Goal: Task Accomplishment & Management: Manage account settings

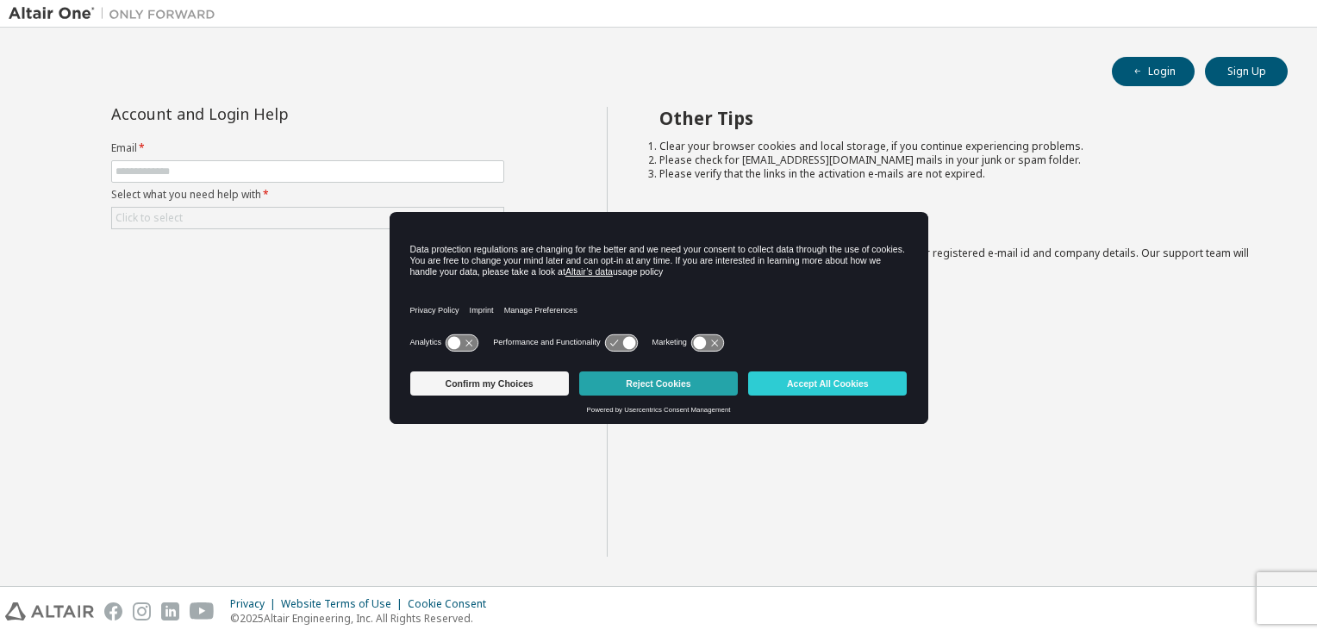
click at [708, 385] on button "Reject Cookies" at bounding box center [658, 383] width 159 height 24
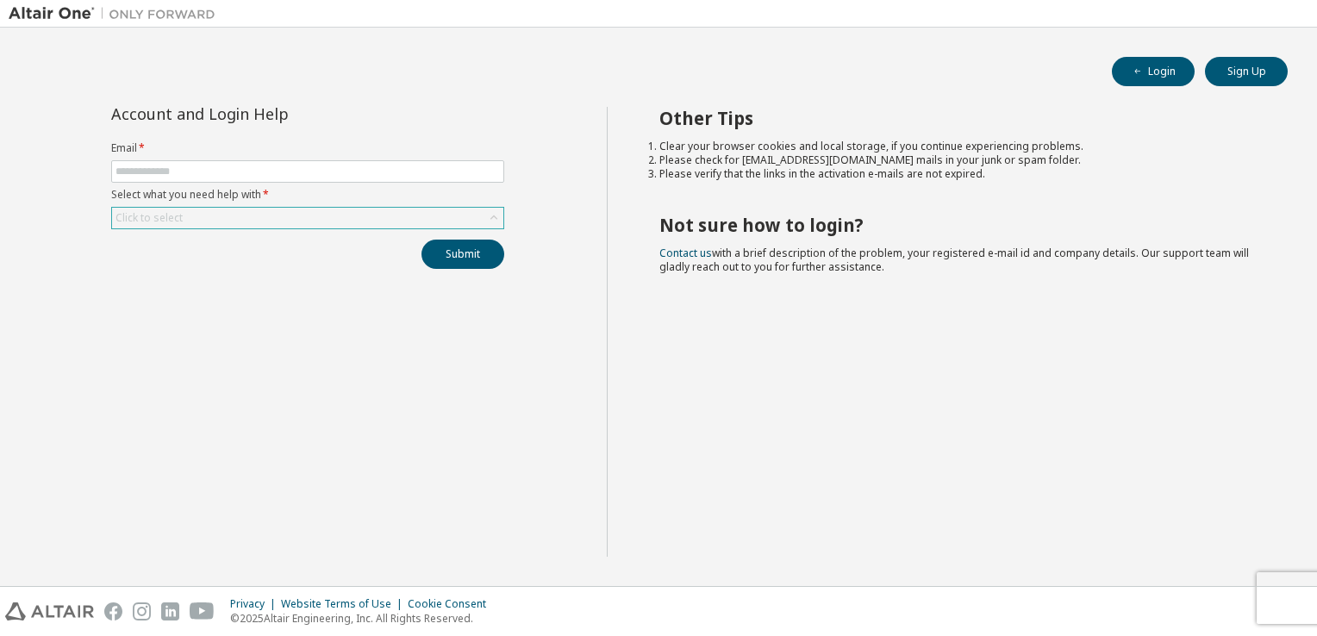
click at [325, 209] on div "Click to select" at bounding box center [307, 218] width 391 height 21
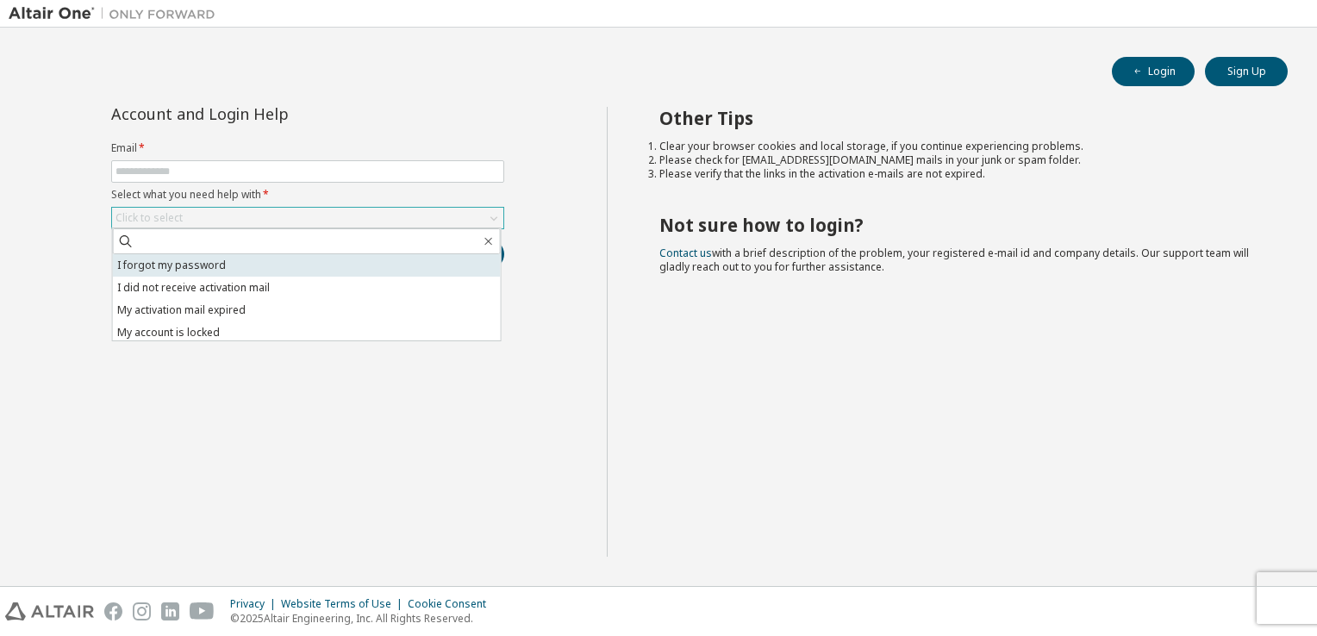
click at [307, 269] on li "I forgot my password" at bounding box center [307, 265] width 388 height 22
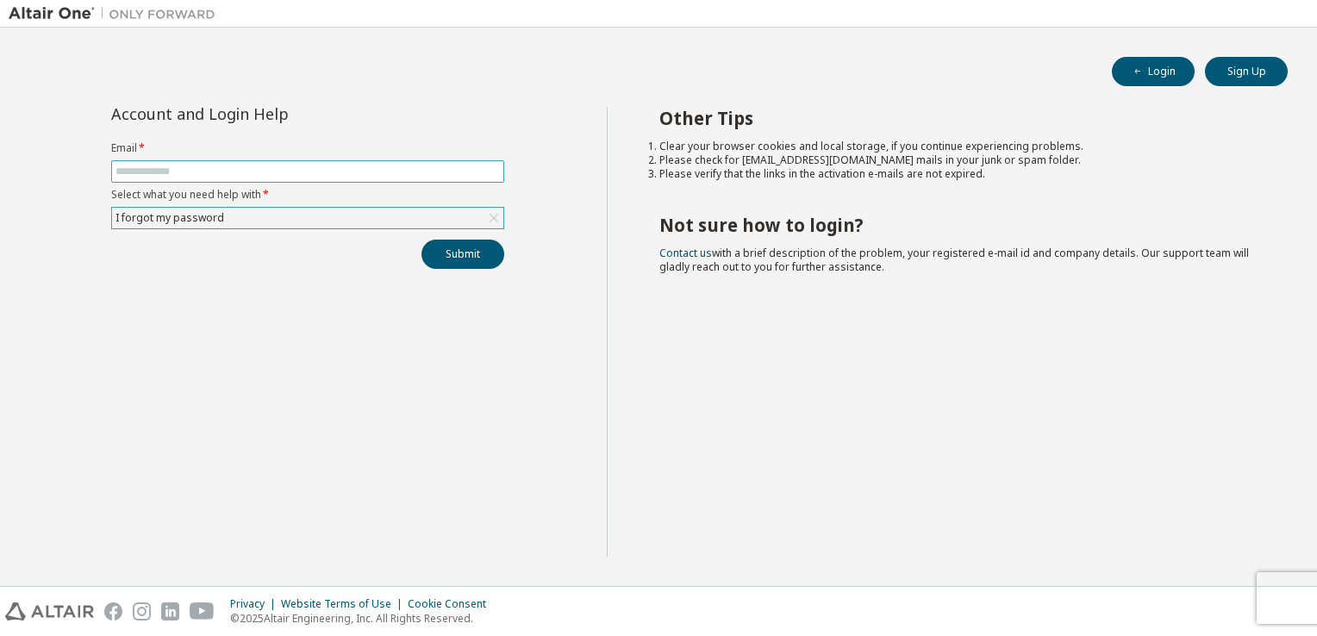
click at [282, 178] on span at bounding box center [307, 171] width 393 height 22
click at [273, 161] on span at bounding box center [307, 171] width 393 height 22
click at [269, 174] on input "text" at bounding box center [307, 172] width 384 height 14
type input "**********"
click at [432, 212] on div "I forgot my password" at bounding box center [307, 218] width 391 height 21
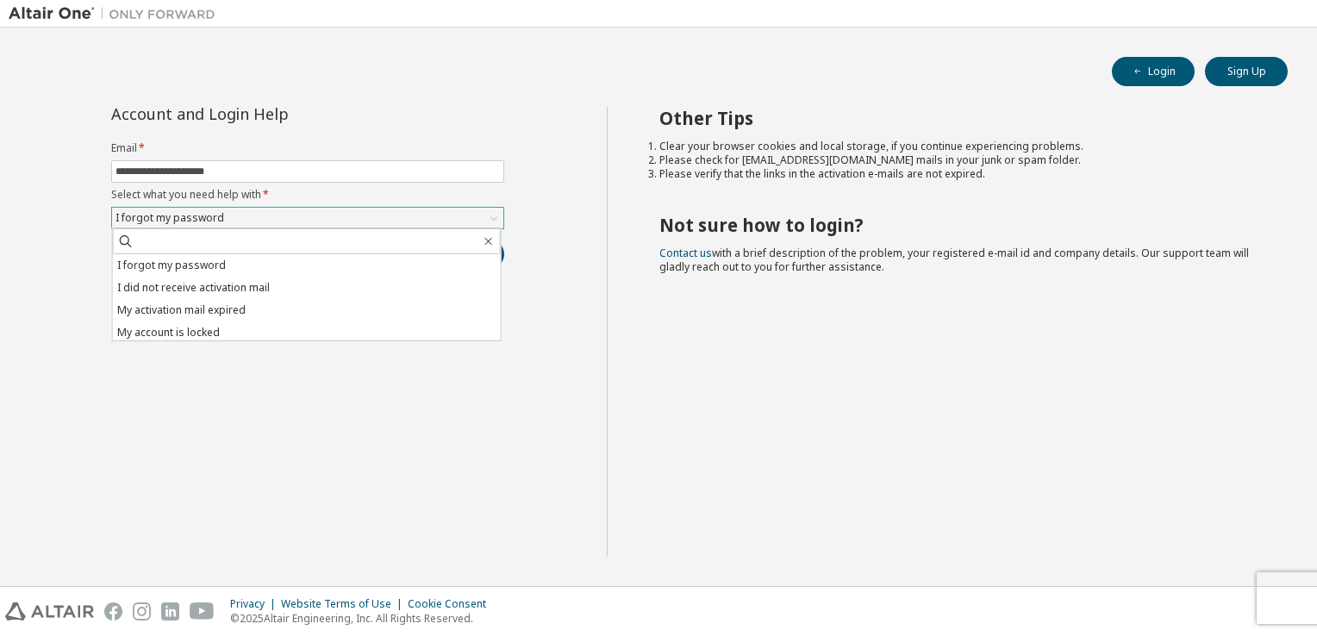
click at [431, 214] on div "I forgot my password" at bounding box center [307, 218] width 391 height 21
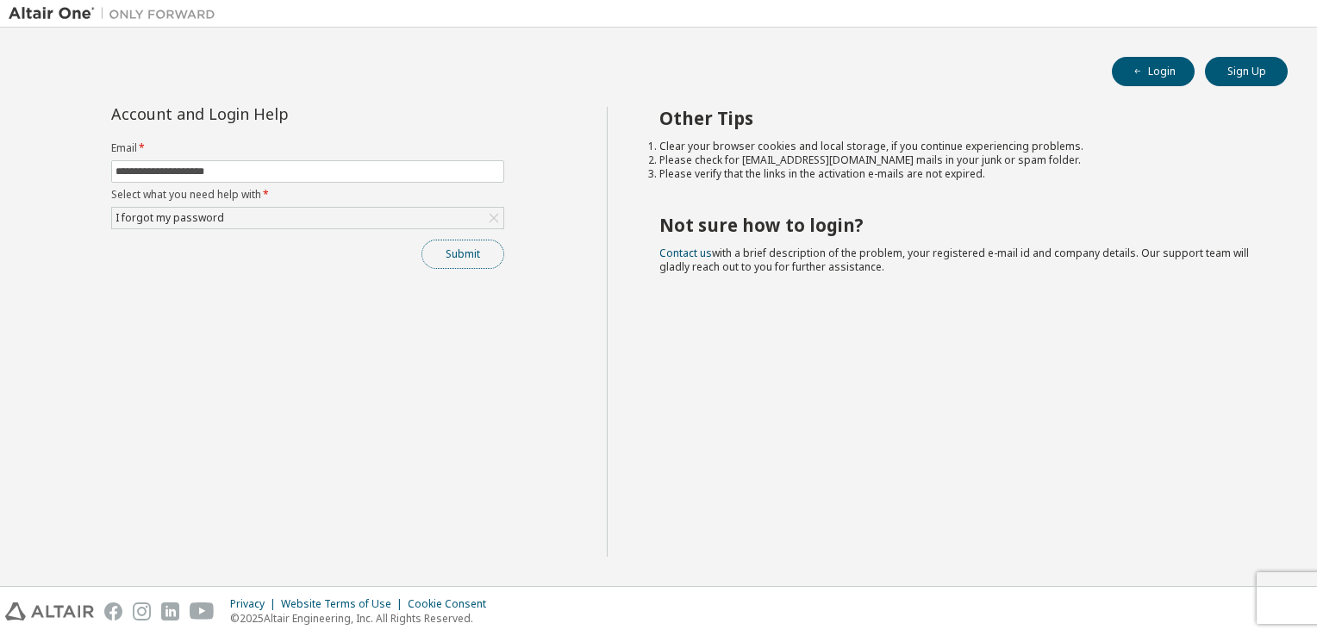
click at [450, 252] on button "Submit" at bounding box center [462, 254] width 83 height 29
click at [1164, 71] on button "Login" at bounding box center [1153, 71] width 83 height 29
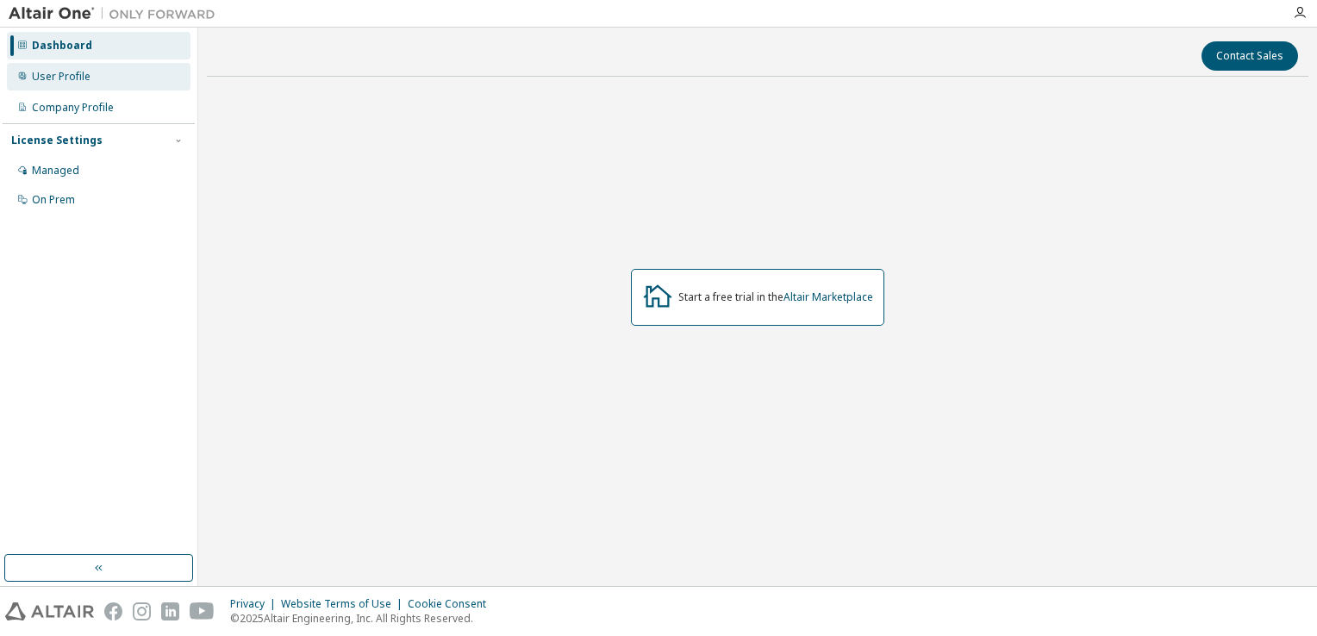
click at [47, 81] on div "User Profile" at bounding box center [61, 77] width 59 height 14
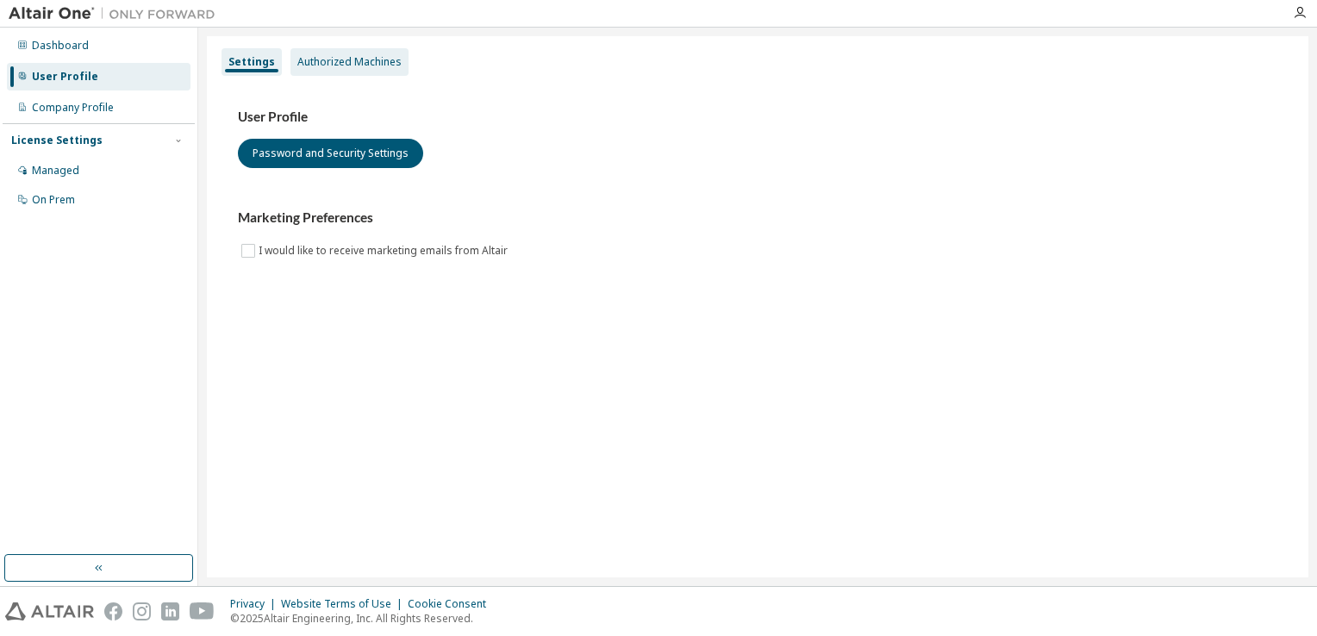
click at [350, 69] on div "Authorized Machines" at bounding box center [349, 62] width 118 height 28
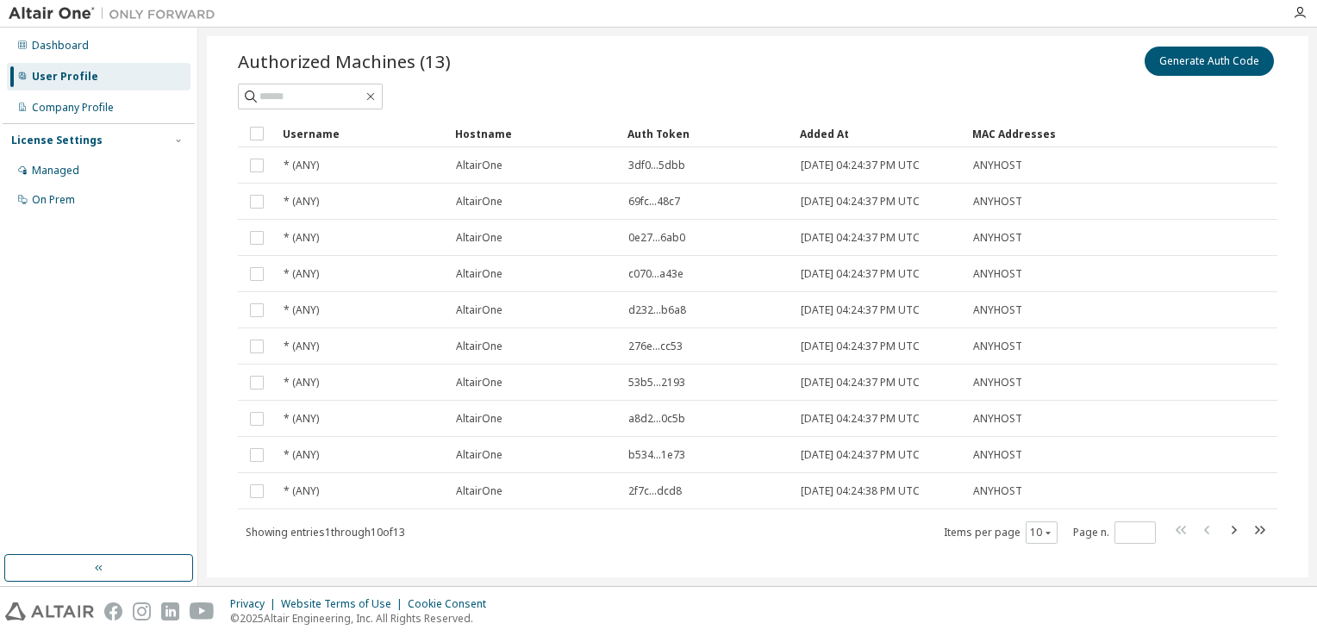
scroll to position [55, 0]
click at [122, 171] on div "Managed" at bounding box center [99, 171] width 184 height 28
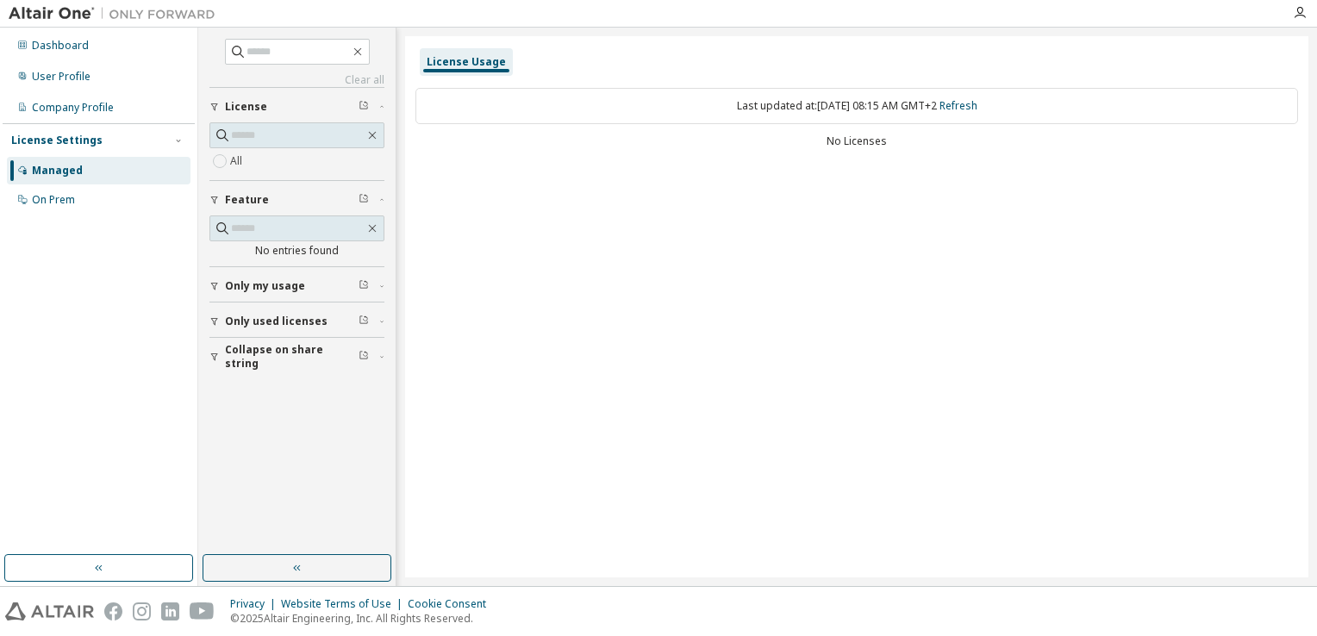
click at [305, 279] on div "Only my usage" at bounding box center [302, 286] width 154 height 14
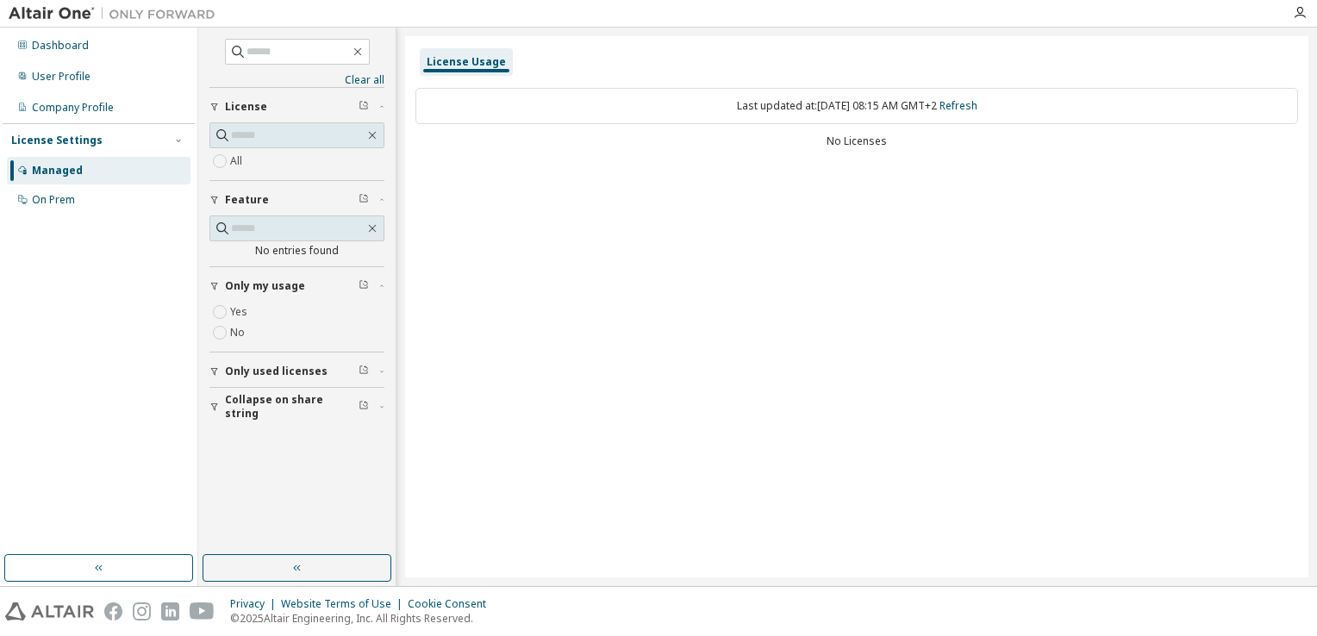
click at [215, 368] on icon "button" at bounding box center [214, 372] width 7 height 8
click at [38, 243] on div "Dashboard User Profile Company Profile License Settings Managed On Prem" at bounding box center [99, 291] width 192 height 522
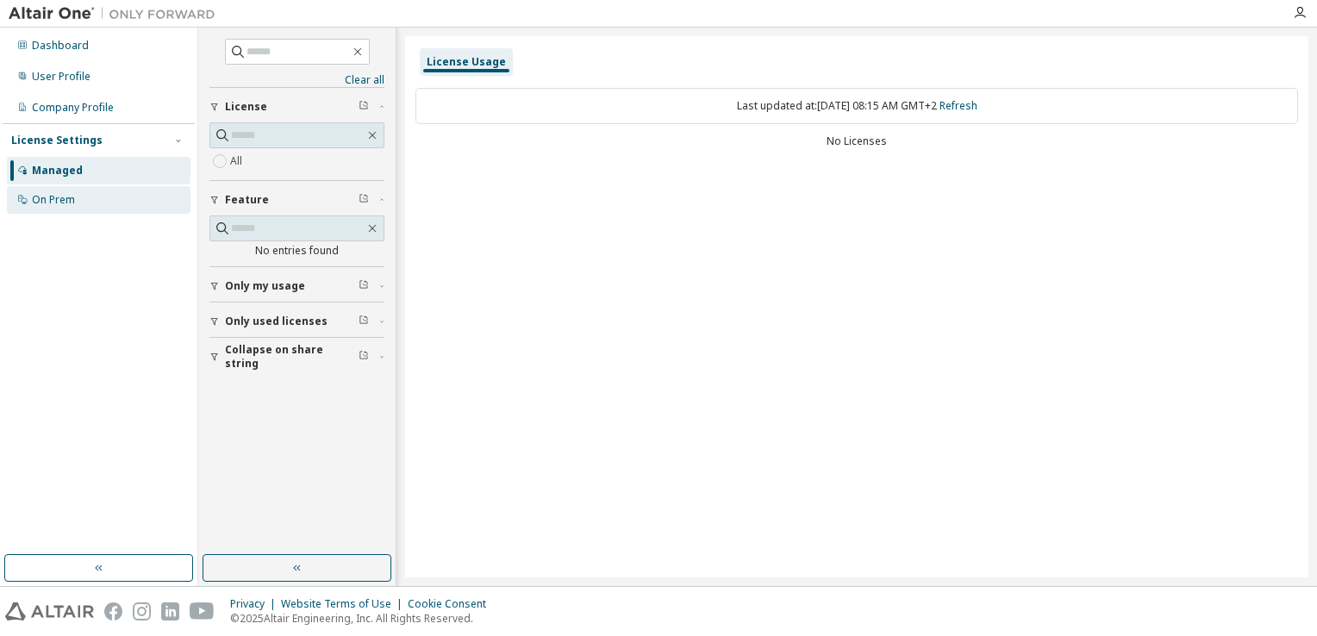
click at [51, 202] on div "On Prem" at bounding box center [53, 200] width 43 height 14
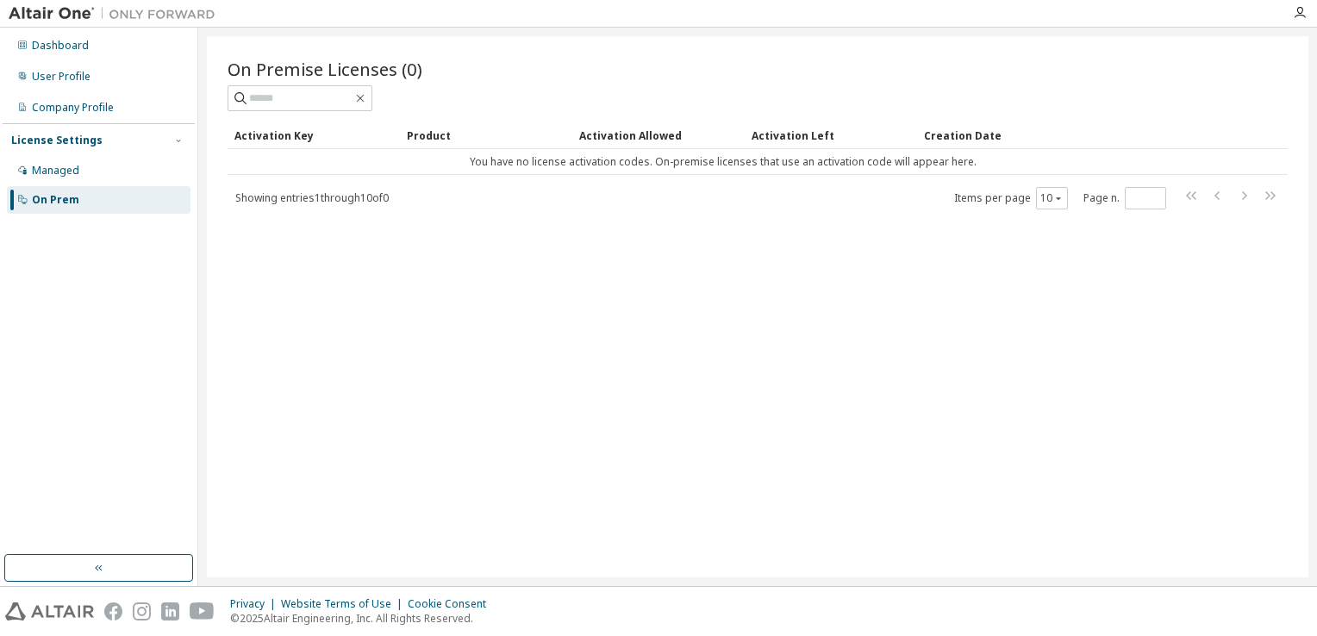
click at [370, 198] on span "Showing entries 1 through 10 of 0" at bounding box center [311, 197] width 153 height 15
click at [137, 174] on div "Managed" at bounding box center [99, 171] width 184 height 28
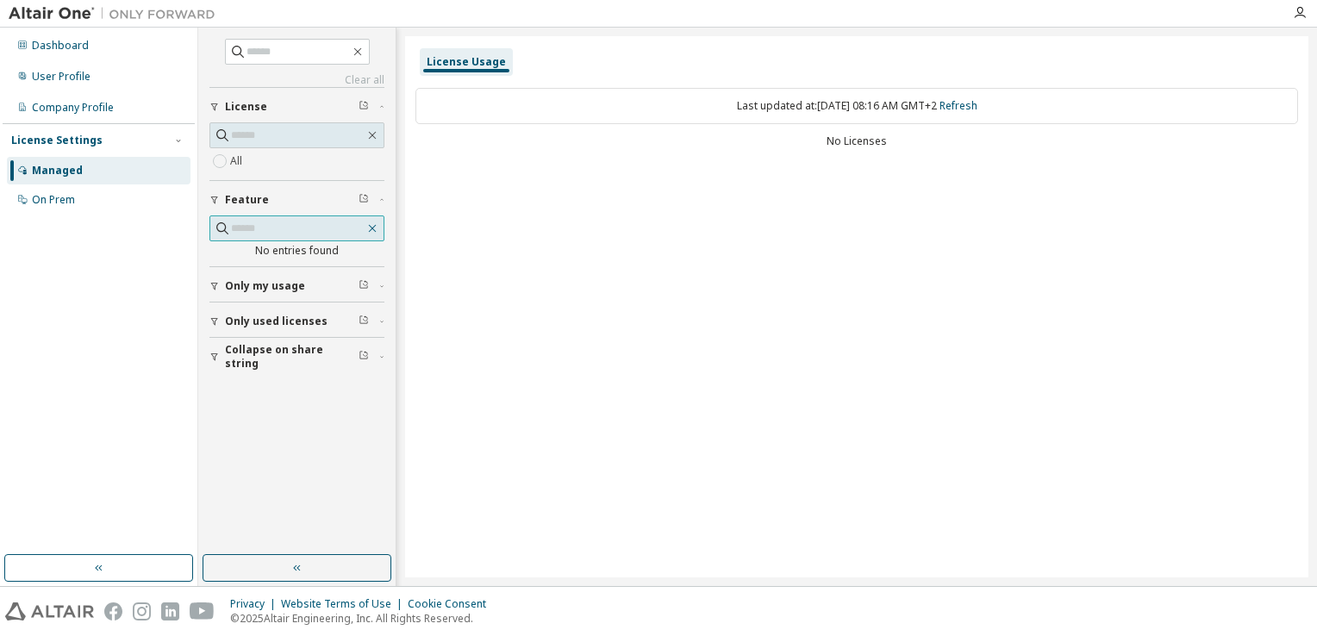
click at [369, 228] on icon "button" at bounding box center [372, 228] width 14 height 14
click at [479, 65] on div "License Usage" at bounding box center [466, 62] width 79 height 14
click at [116, 192] on div "On Prem" at bounding box center [99, 200] width 184 height 28
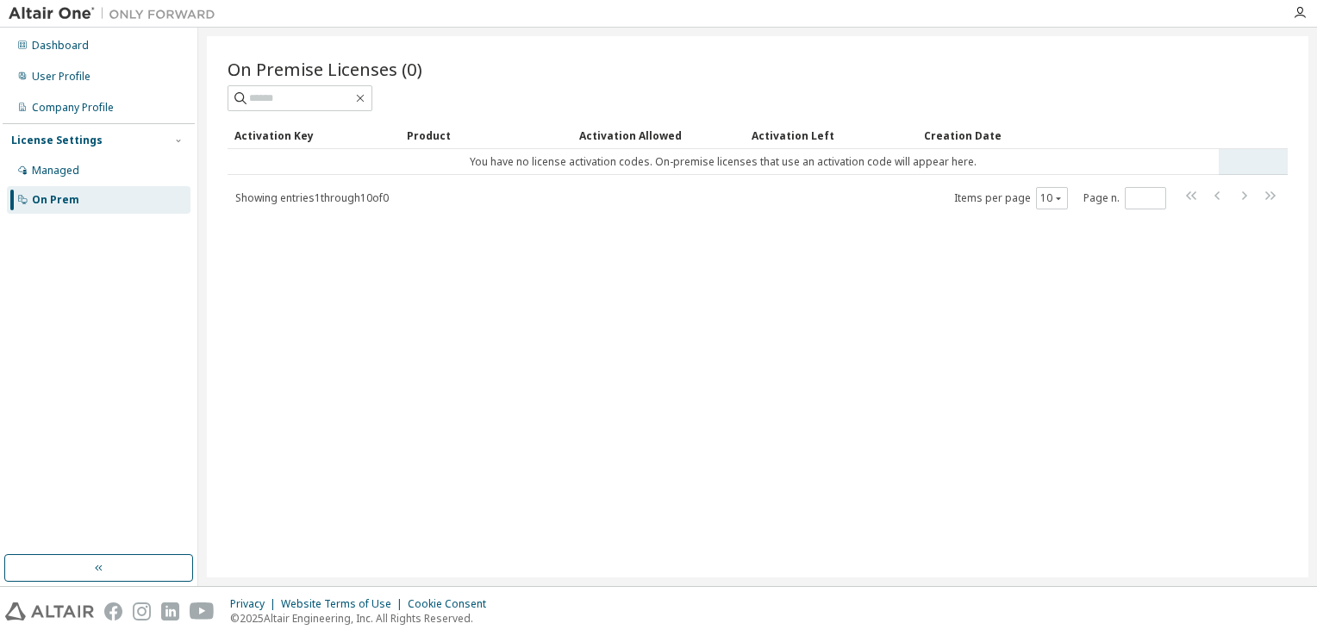
click at [1239, 162] on tr "You have no license activation codes. On-premise licenses that use an activatio…" at bounding box center [758, 162] width 1060 height 26
drag, startPoint x: 636, startPoint y: 133, endPoint x: 786, endPoint y: 140, distance: 150.1
click at [786, 140] on tr "Activation Key Product Activation Allowed Activation Left Creation Date" at bounding box center [758, 136] width 1060 height 28
click at [786, 140] on div "Activation Left" at bounding box center [830, 136] width 159 height 28
click at [415, 132] on div "Product" at bounding box center [486, 136] width 159 height 28
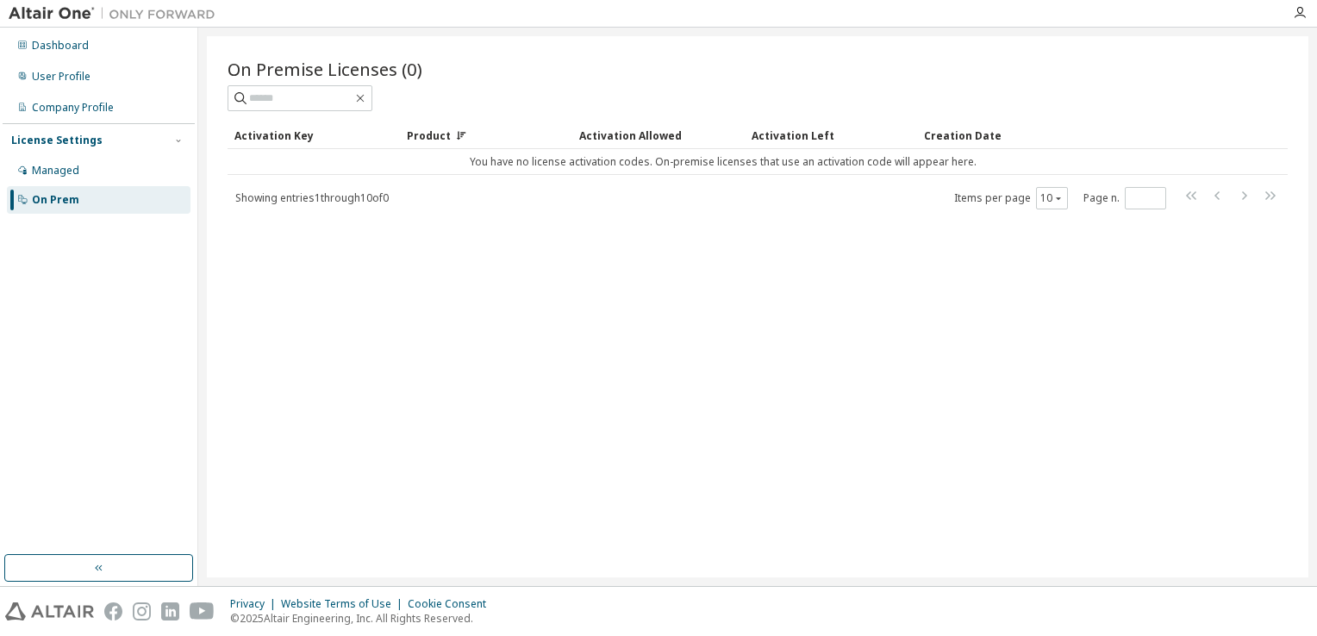
click at [274, 129] on div "Activation Key" at bounding box center [313, 136] width 159 height 28
click at [93, 49] on div "Dashboard" at bounding box center [99, 46] width 184 height 28
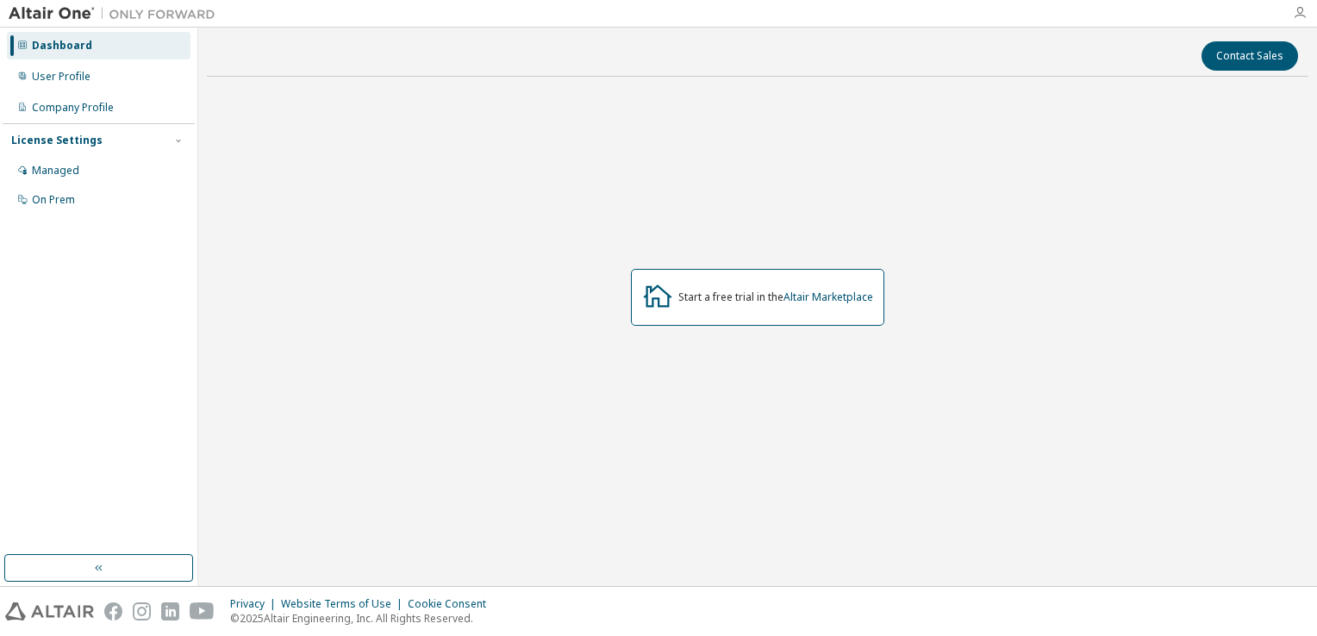
click at [1300, 19] on icon "button" at bounding box center [1300, 13] width 14 height 14
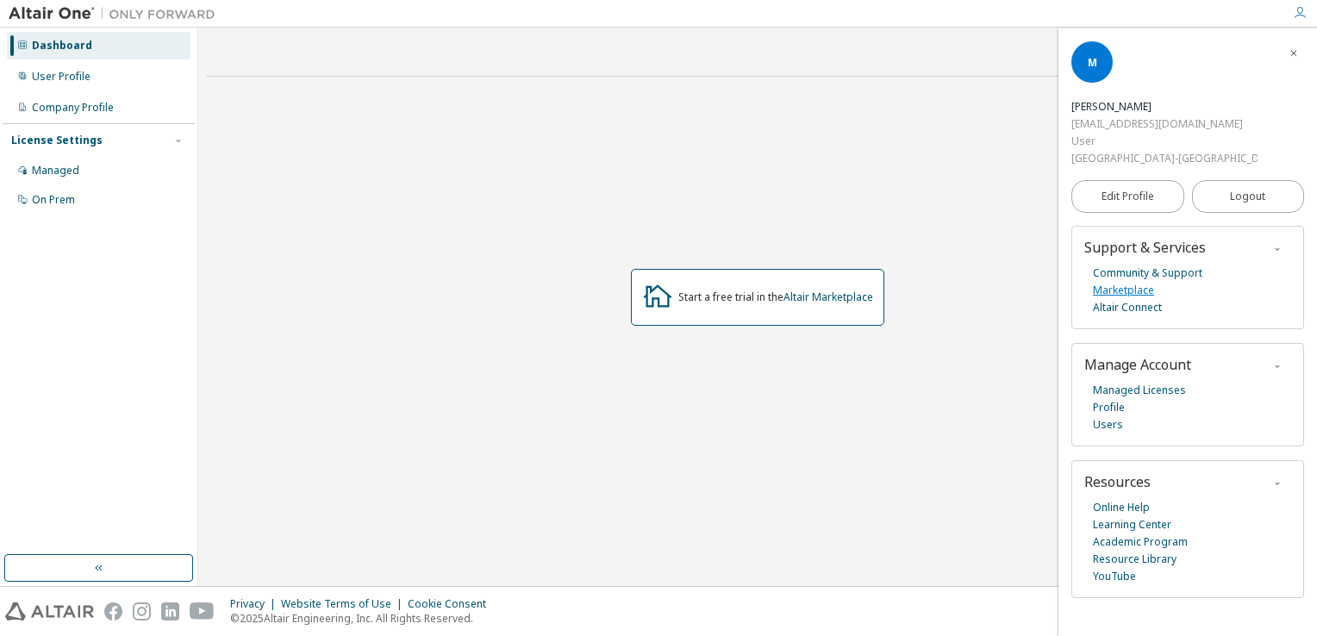
click at [1134, 282] on link "Marketplace" at bounding box center [1123, 290] width 61 height 17
